Goal: Obtain resource: Download file/media

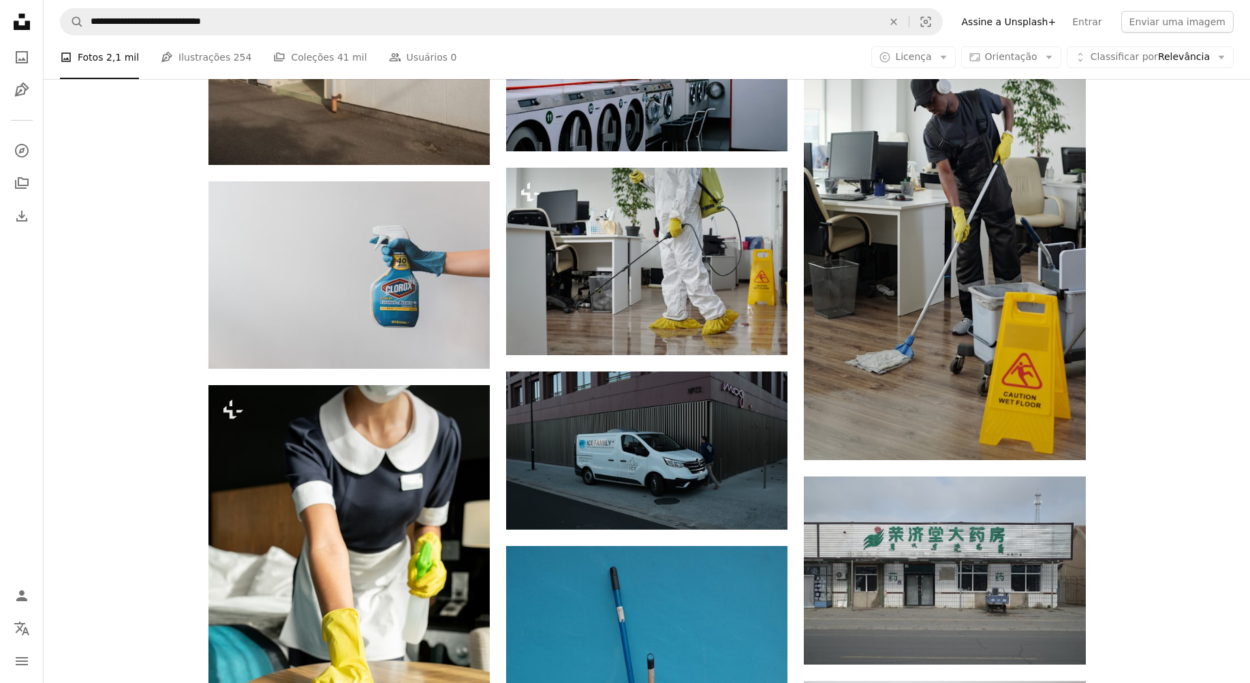
scroll to position [2180, 0]
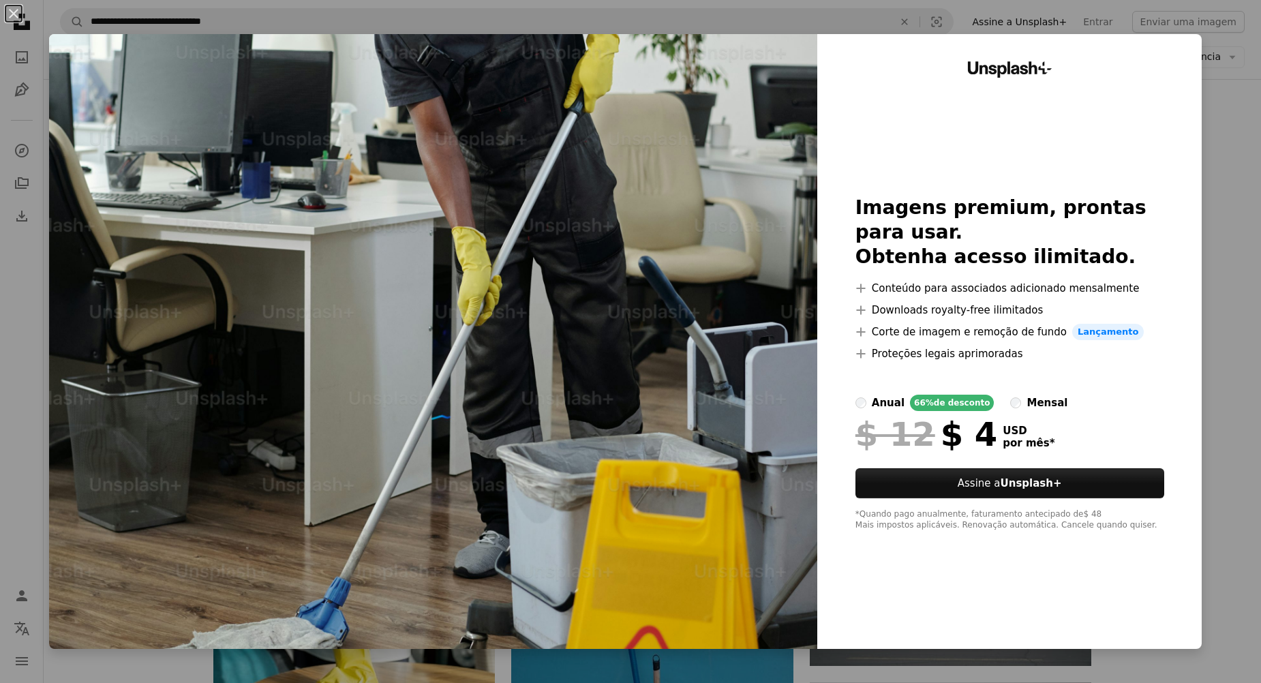
click at [1218, 121] on div "An X shape Unsplash+ Imagens premium, prontas para usar. Obtenha acesso ilimita…" at bounding box center [630, 341] width 1261 height 683
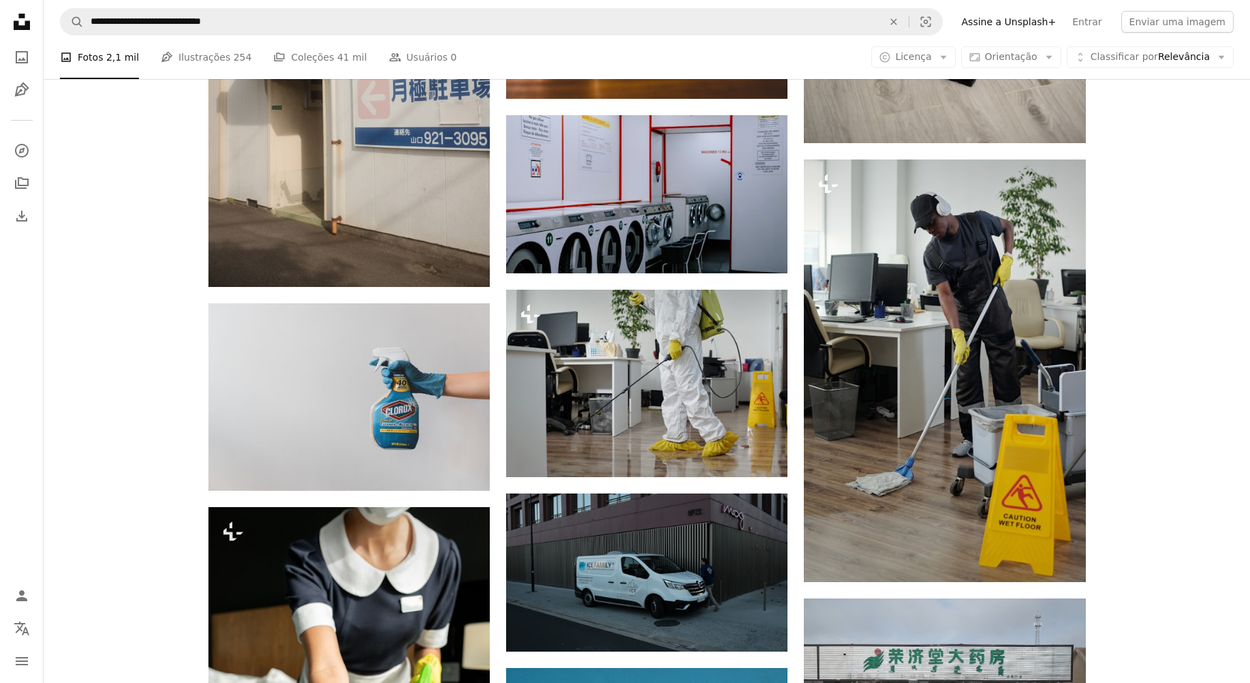
scroll to position [2044, 0]
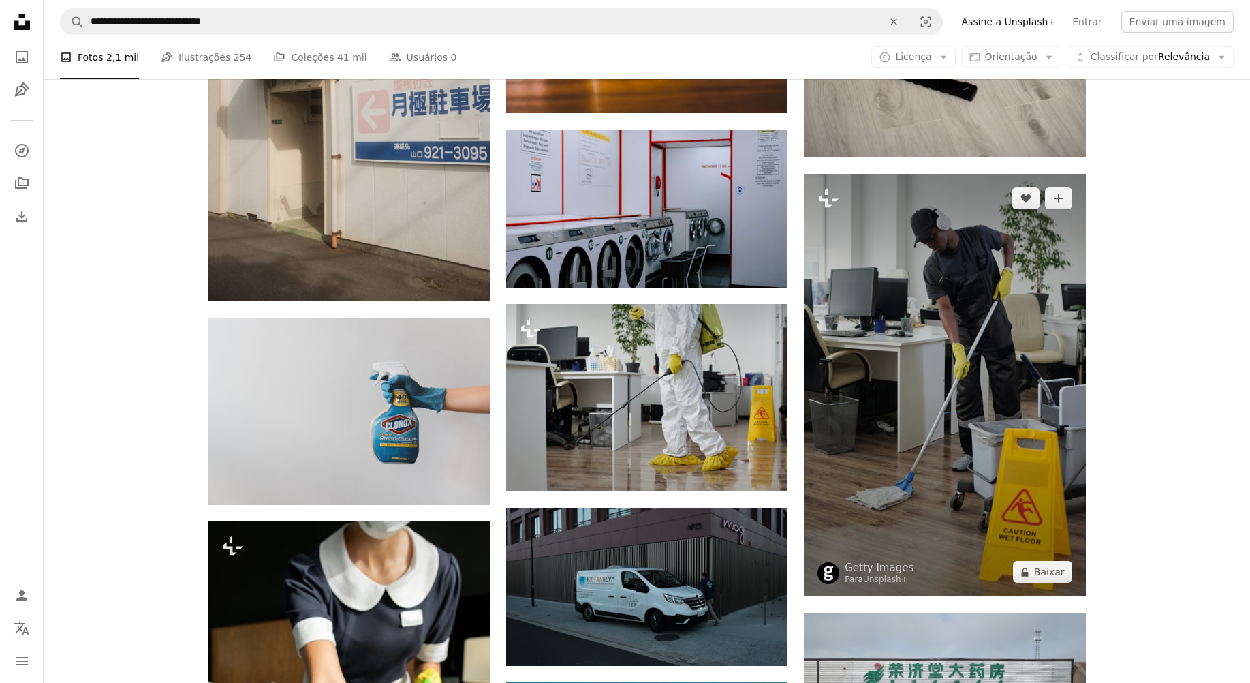
click at [1050, 239] on img at bounding box center [944, 385] width 281 height 422
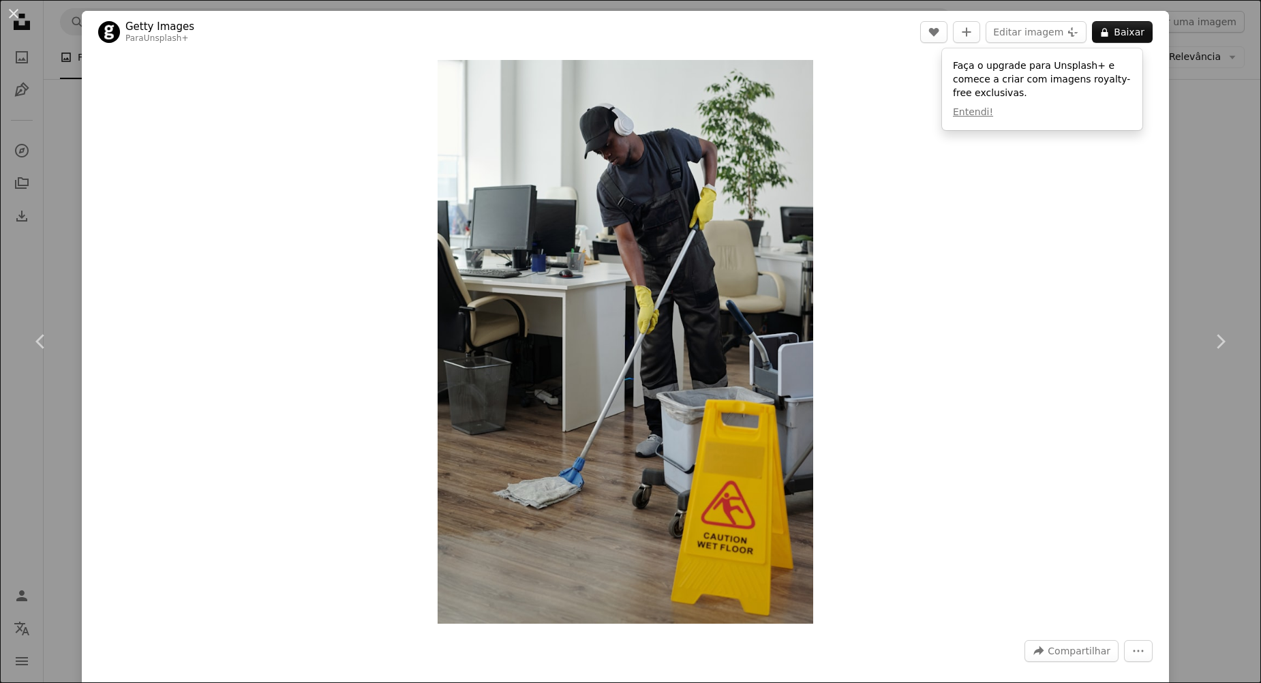
click at [724, 180] on img "Ampliar esta imagem" at bounding box center [624, 341] width 375 height 563
drag, startPoint x: 1096, startPoint y: 478, endPoint x: 1108, endPoint y: 461, distance: 20.0
click at [1096, 478] on div "Zoom in" at bounding box center [625, 341] width 1087 height 577
click at [1184, 253] on div "An X shape Chevron left Chevron right Getty Images Para Unsplash+ A heart A plu…" at bounding box center [630, 341] width 1261 height 683
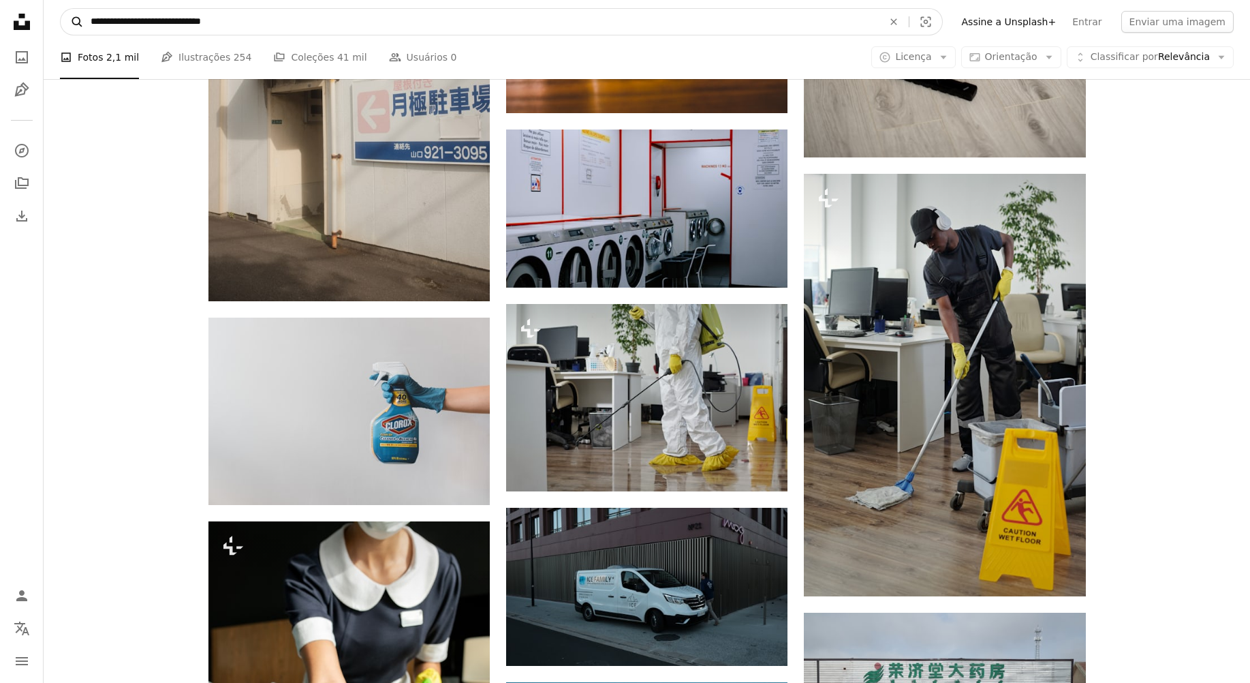
drag, startPoint x: 248, startPoint y: 29, endPoint x: 68, endPoint y: 28, distance: 179.9
click at [68, 28] on form "**********" at bounding box center [501, 21] width 883 height 27
type input "**********"
click at [61, 9] on button "A magnifying glass" at bounding box center [72, 22] width 23 height 26
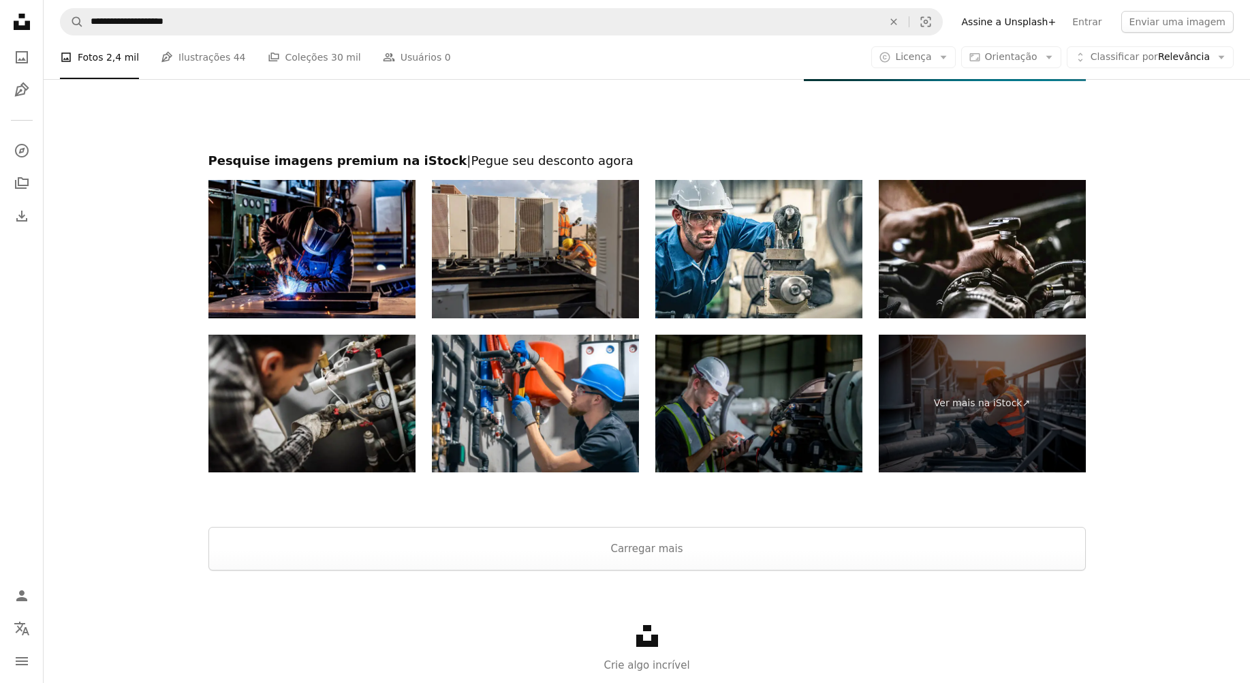
scroll to position [2514, 0]
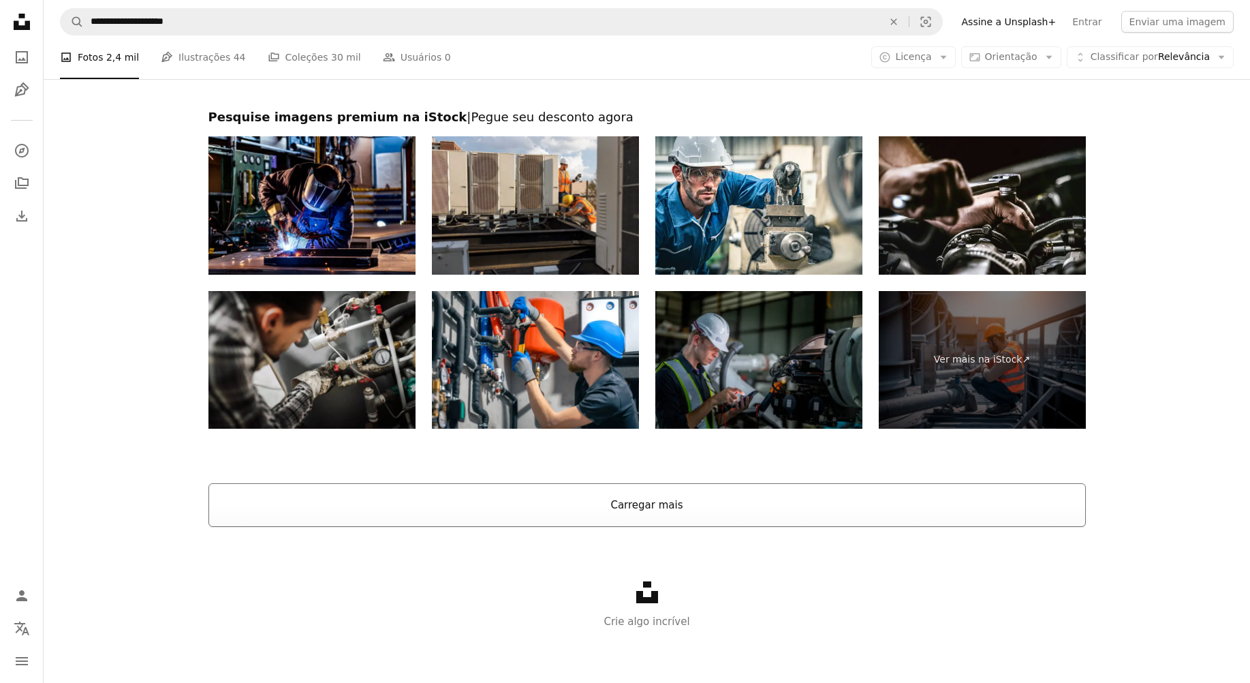
click at [648, 505] on button "Carregar mais" at bounding box center [647, 505] width 878 height 44
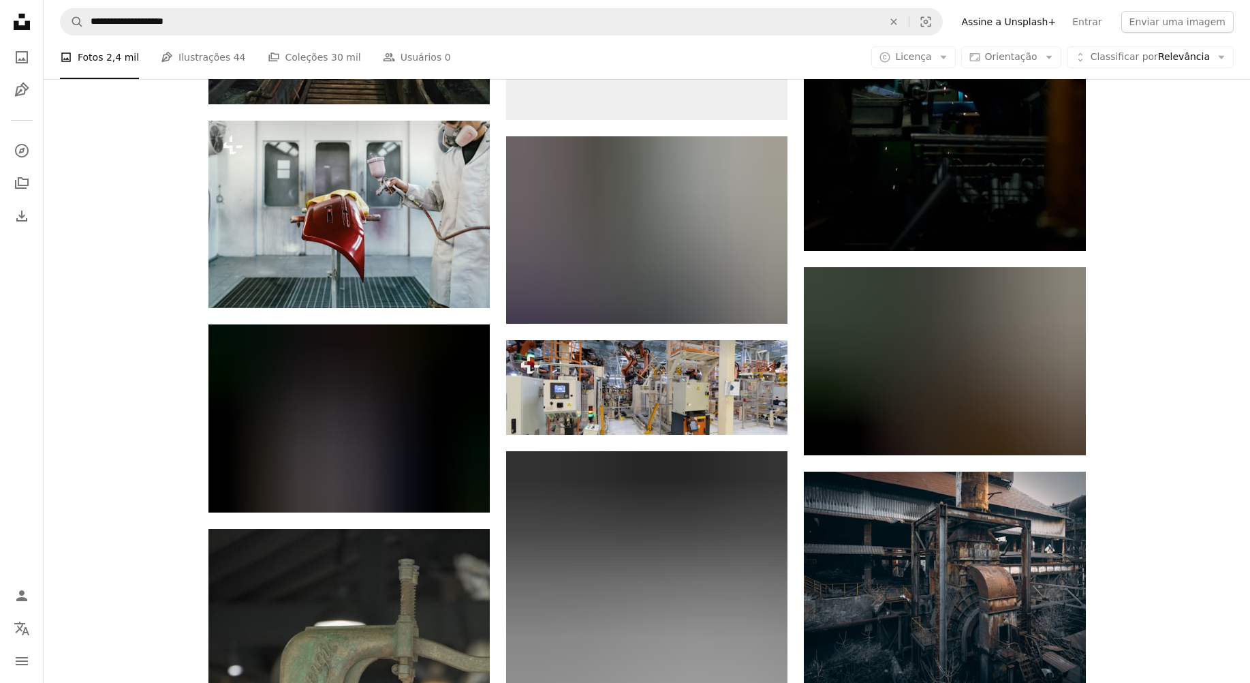
scroll to position [13552, 0]
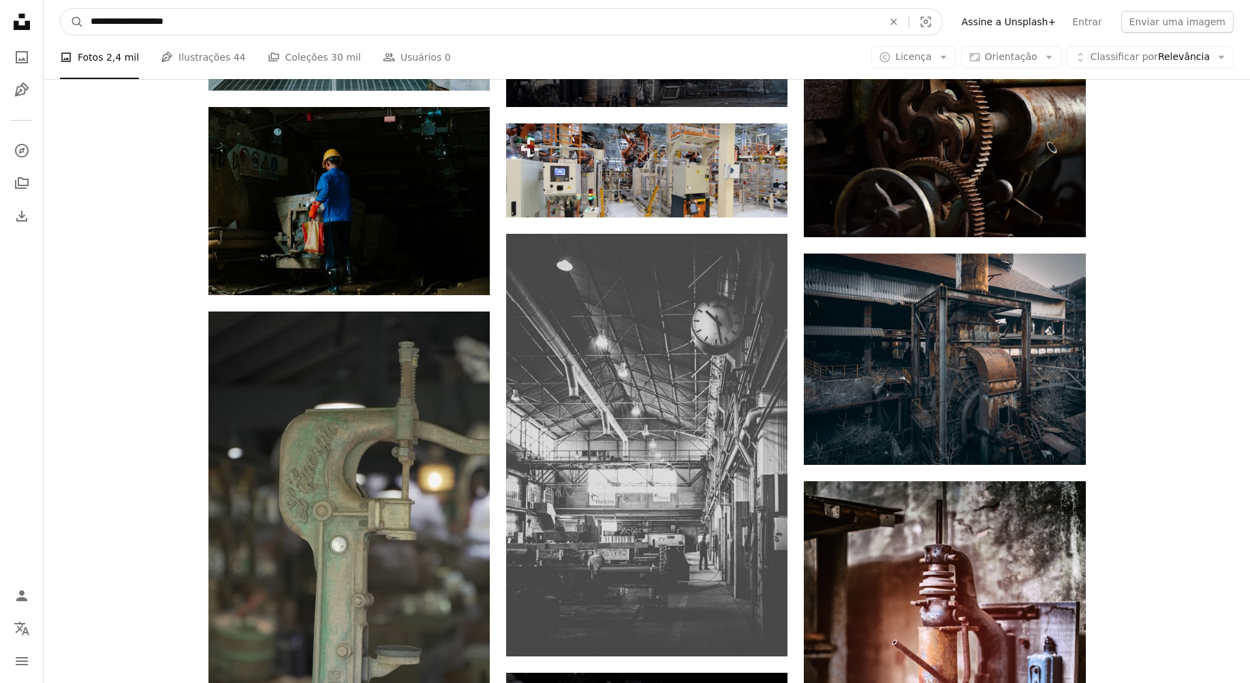
click at [322, 20] on input "**********" at bounding box center [481, 22] width 795 height 26
type input "**********"
click at [61, 9] on button "A magnifying glass" at bounding box center [72, 22] width 23 height 26
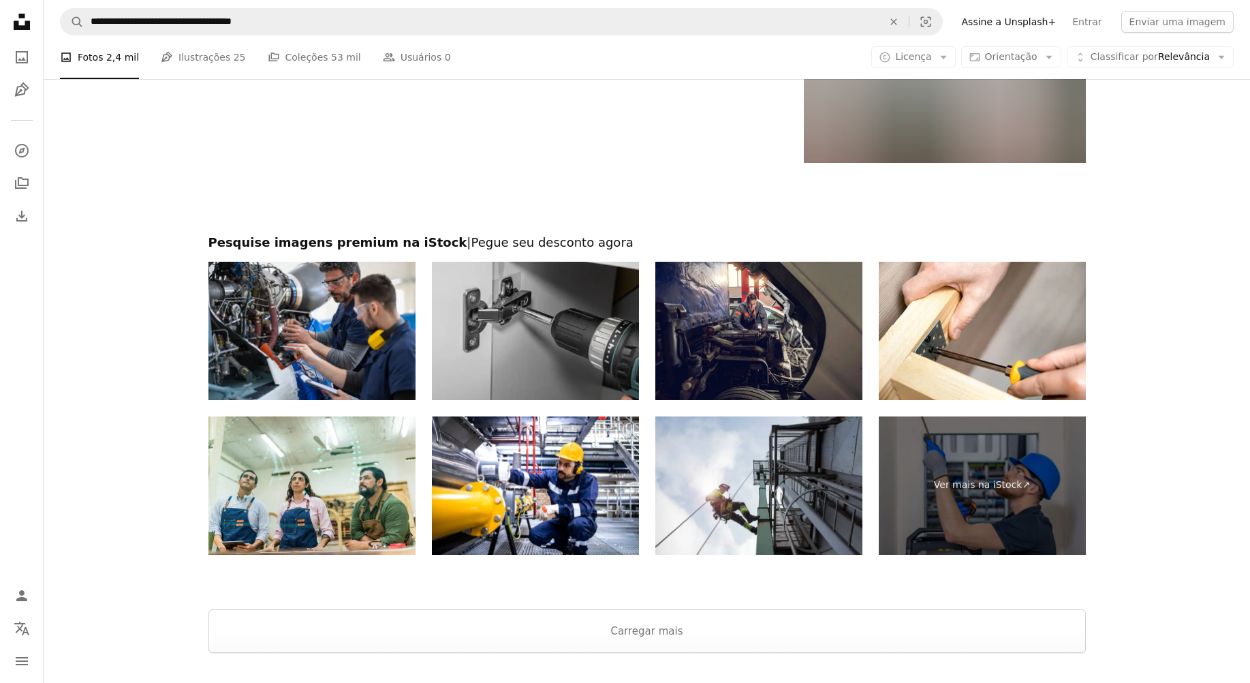
scroll to position [2067, 0]
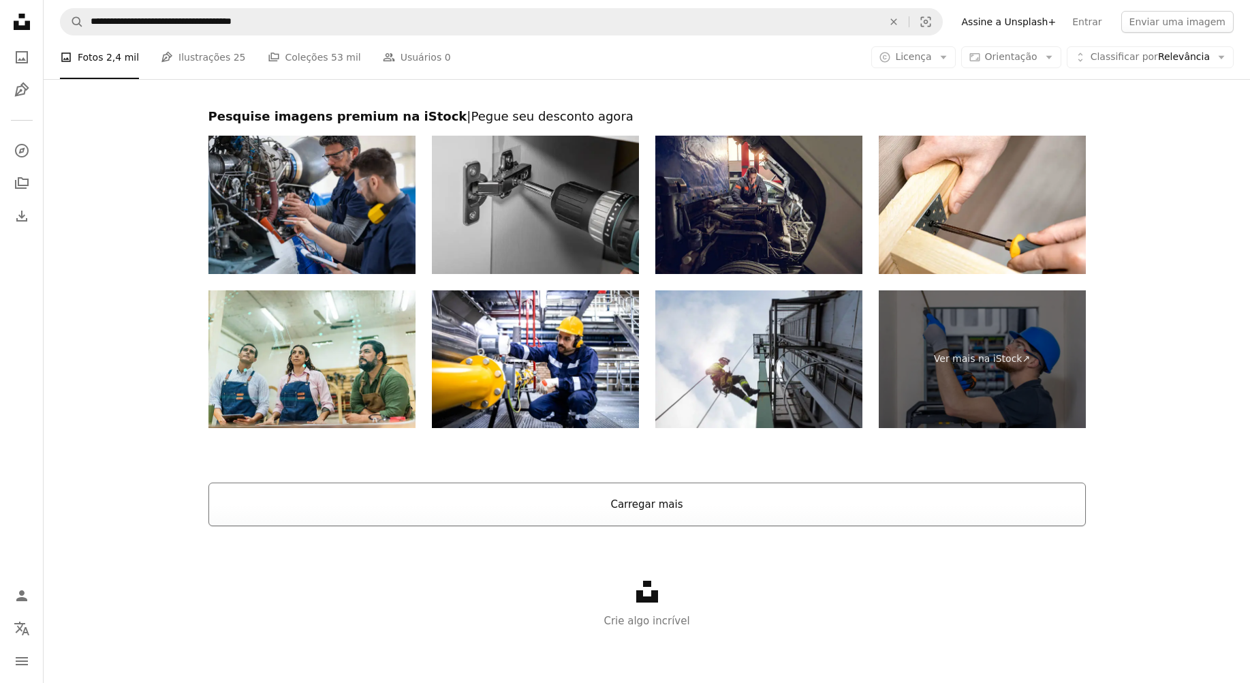
click at [574, 522] on button "Carregar mais" at bounding box center [647, 504] width 878 height 44
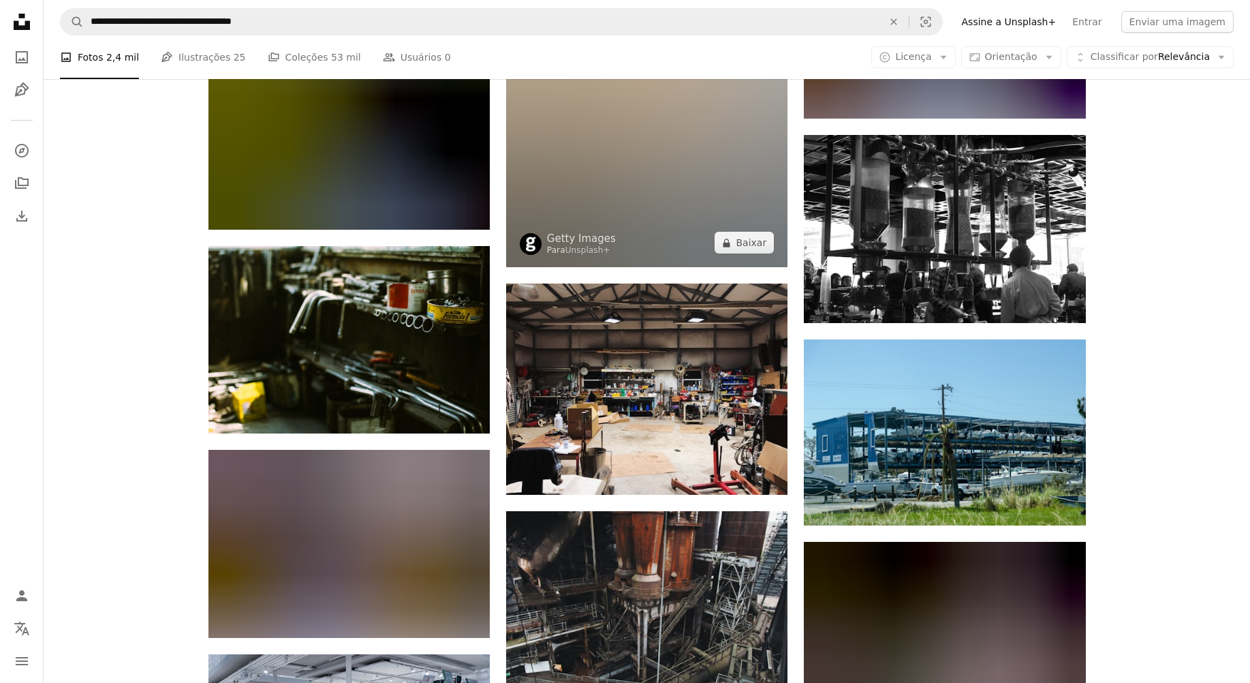
scroll to position [22864, 0]
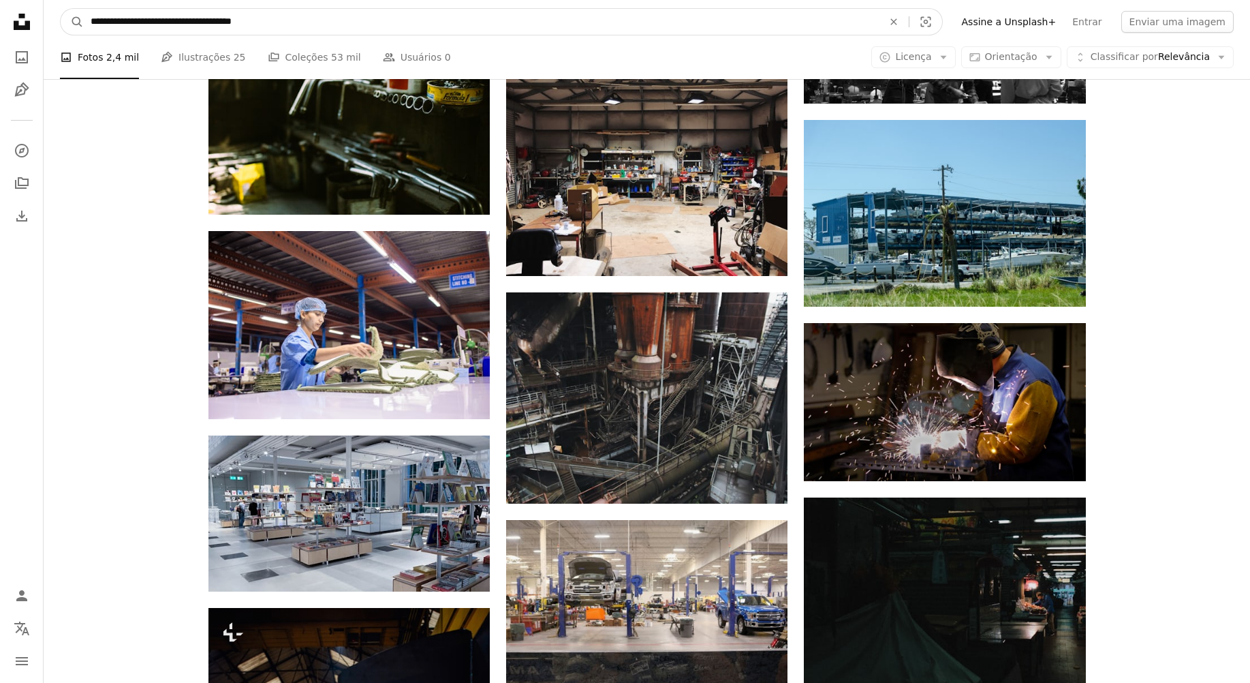
drag, startPoint x: 356, startPoint y: 21, endPoint x: -132, endPoint y: 32, distance: 488.0
type input "**********"
click at [61, 9] on button "A magnifying glass" at bounding box center [72, 22] width 23 height 26
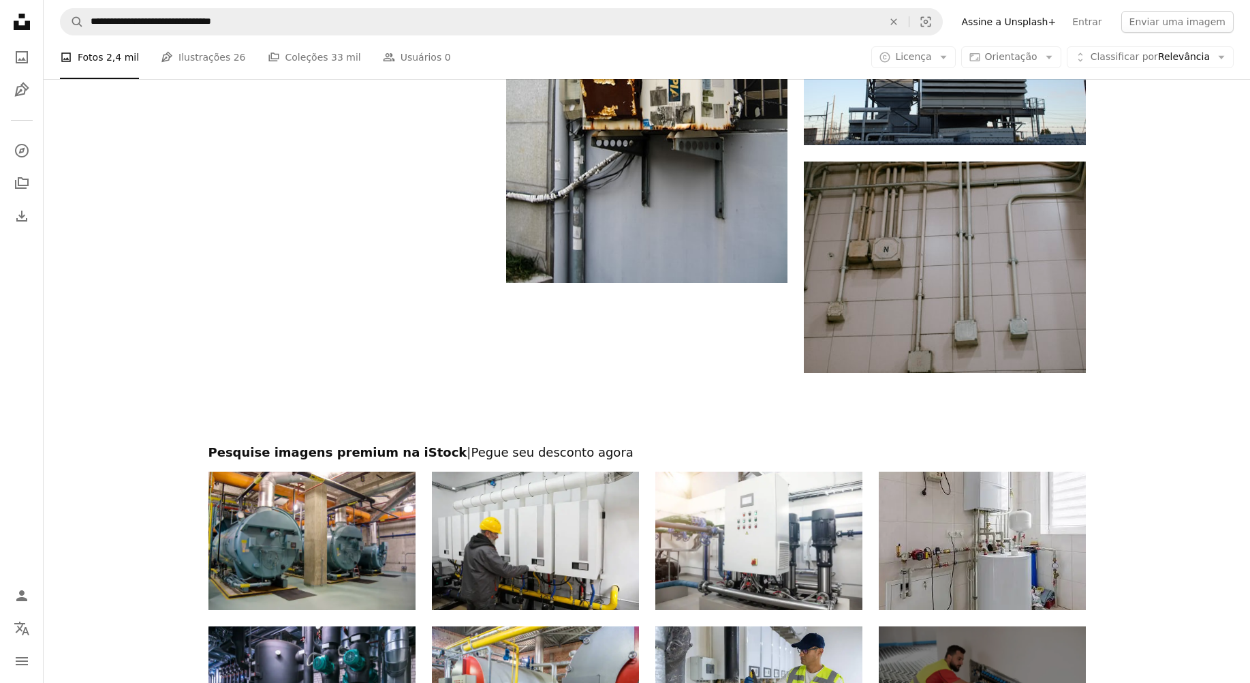
scroll to position [2175, 0]
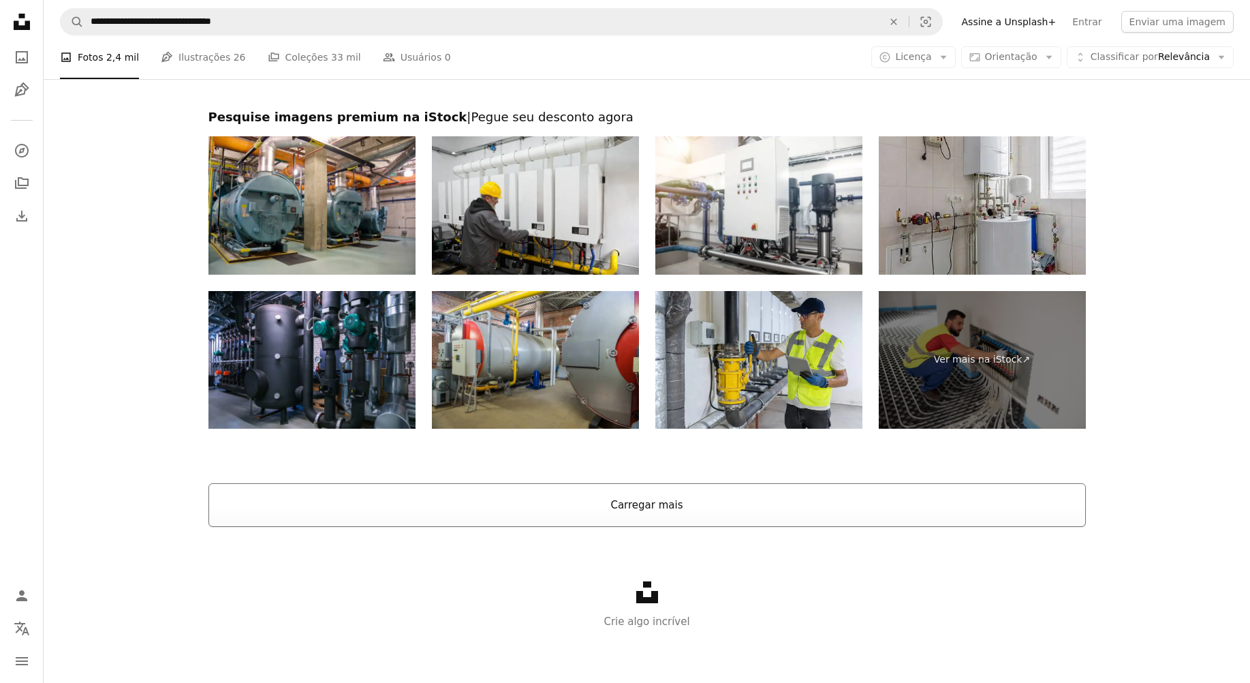
click at [678, 489] on button "Carregar mais" at bounding box center [647, 505] width 878 height 44
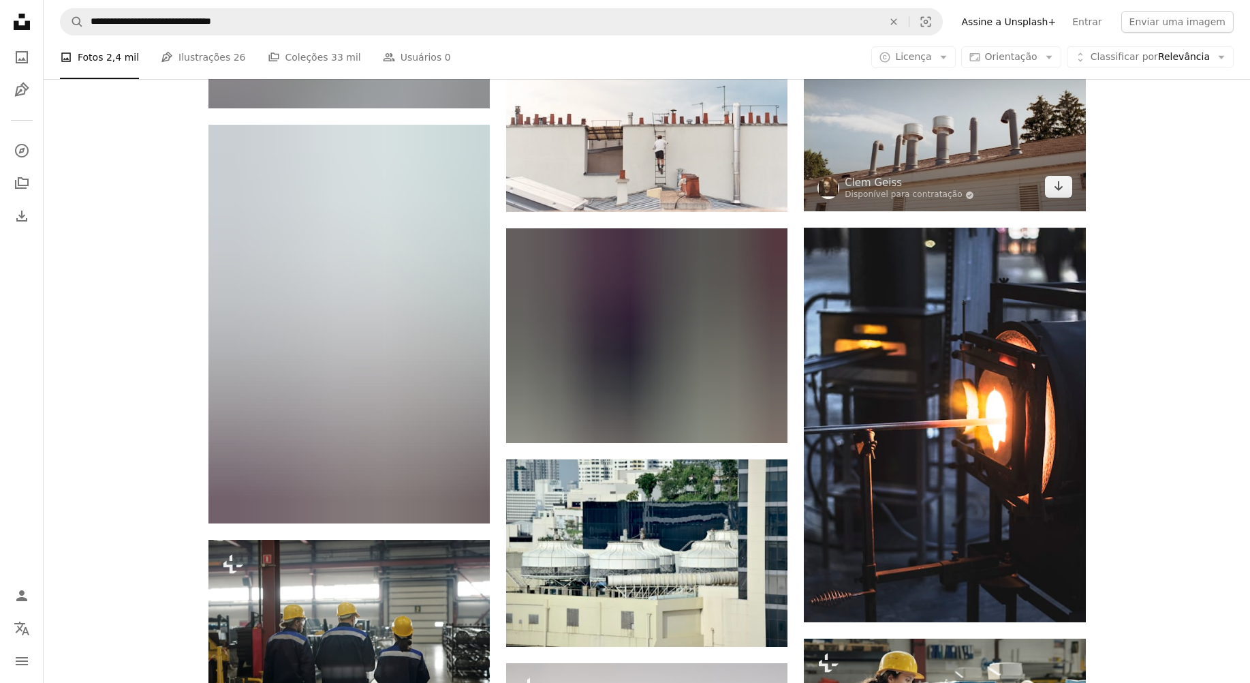
scroll to position [18323, 0]
